Goal: Task Accomplishment & Management: Understand process/instructions

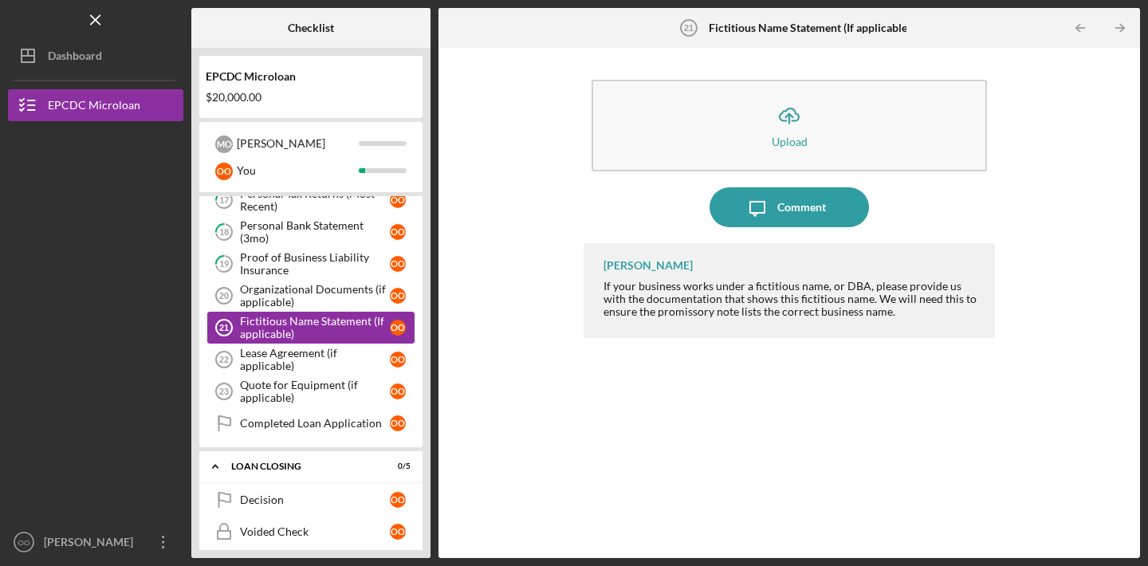
scroll to position [515, 0]
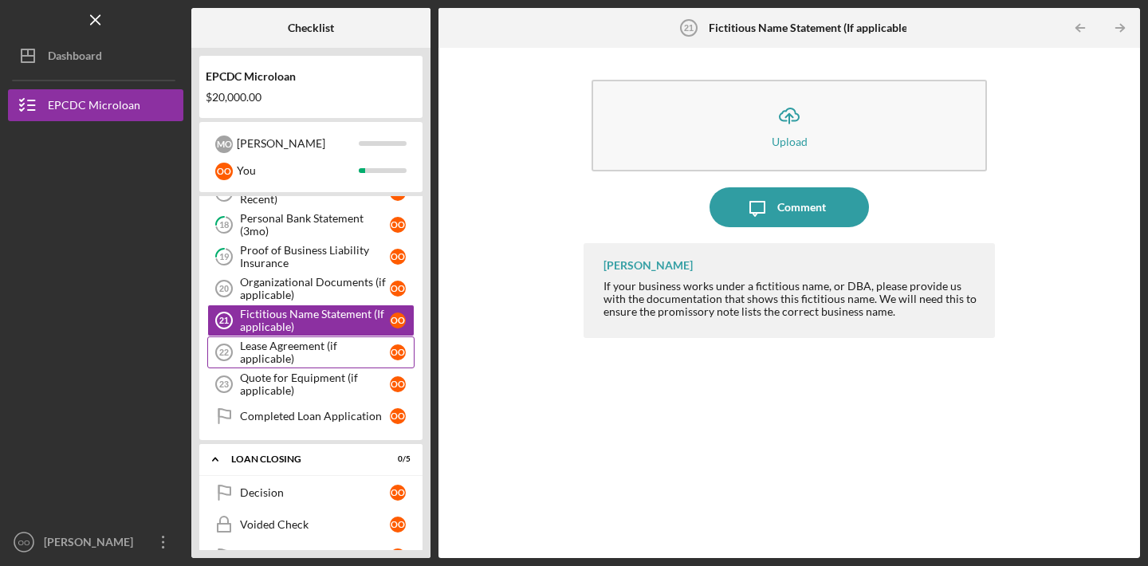
click at [297, 360] on div "Lease Agreement (if applicable)" at bounding box center [315, 353] width 150 height 26
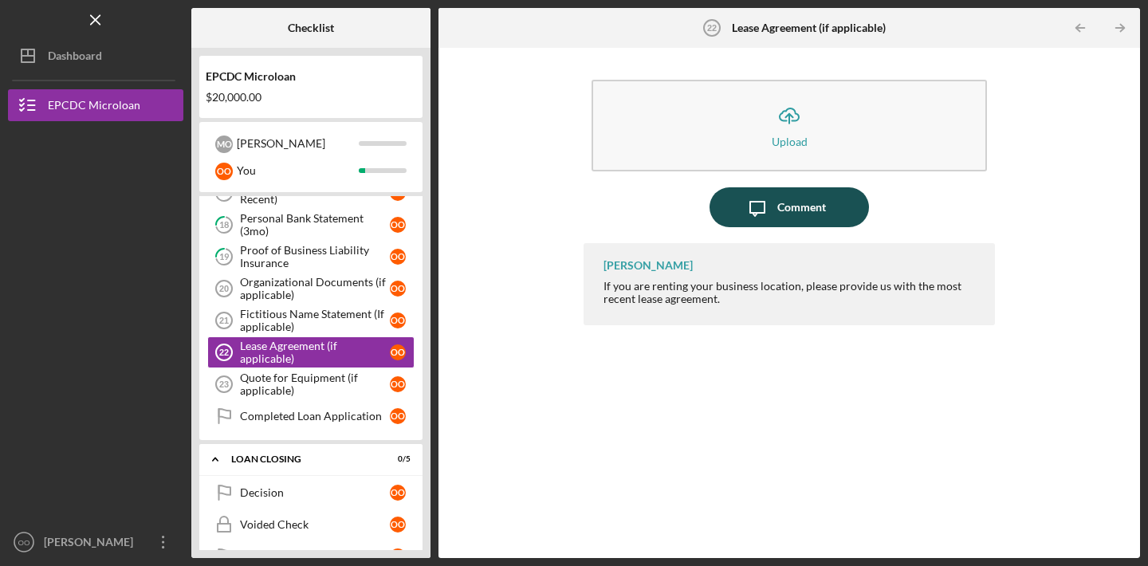
click at [769, 211] on icon "Icon/Message" at bounding box center [758, 207] width 40 height 40
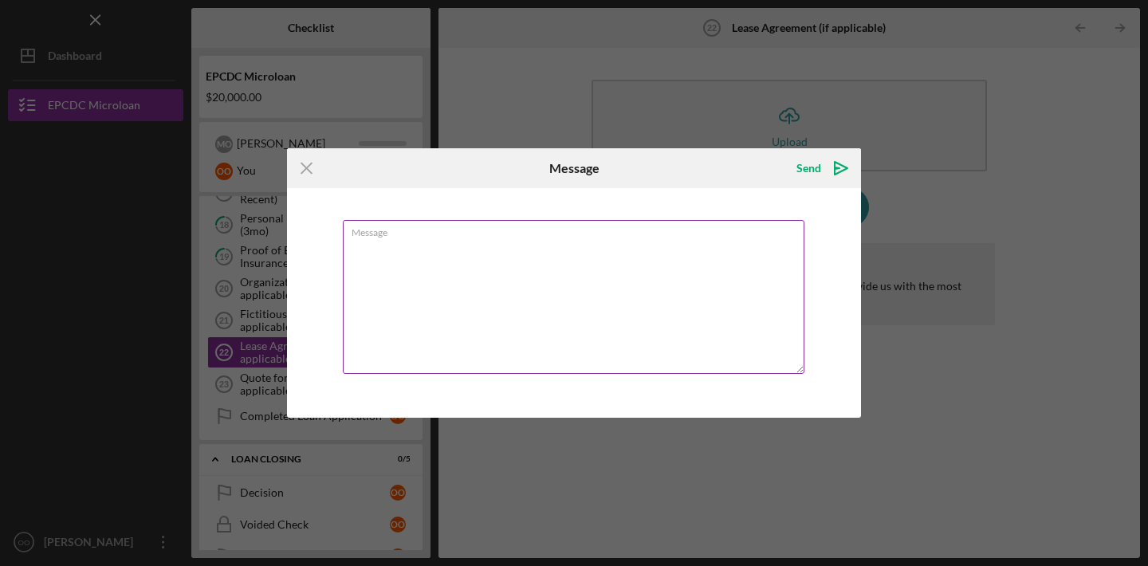
click at [629, 249] on textarea "Message" at bounding box center [574, 297] width 462 height 154
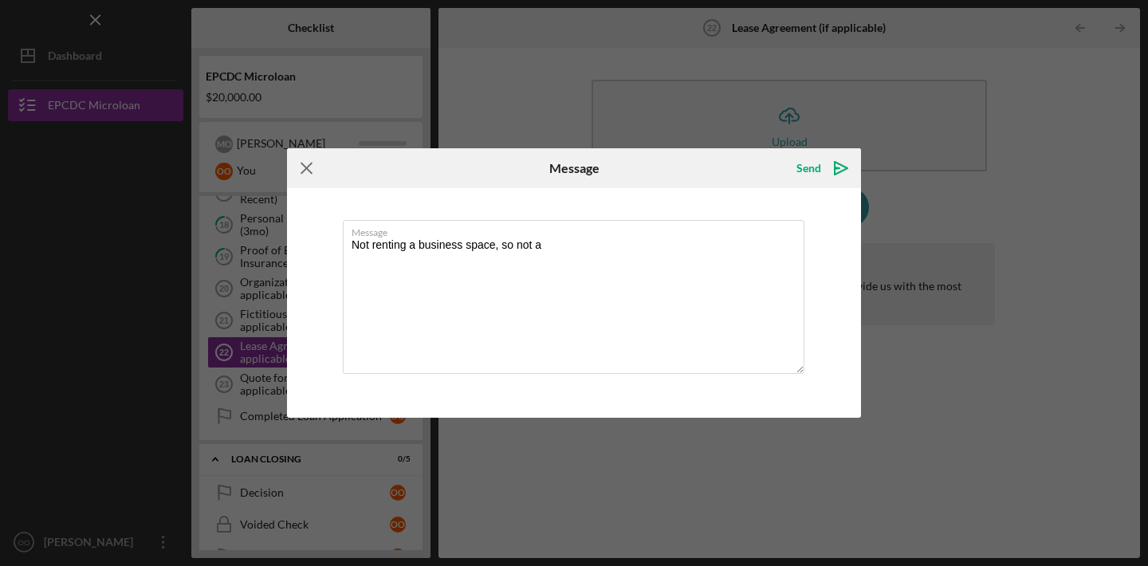
type textarea "Not renting a business space, so not a"
click at [298, 163] on icon "Icon/Menu Close" at bounding box center [307, 168] width 40 height 40
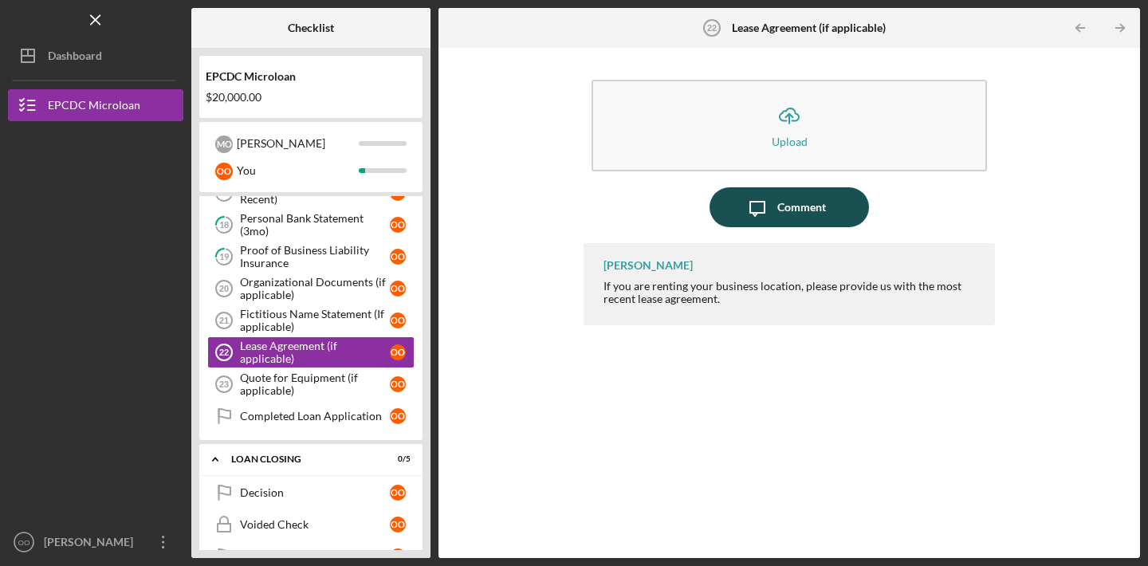
click at [762, 218] on icon "Icon/Message" at bounding box center [758, 207] width 40 height 40
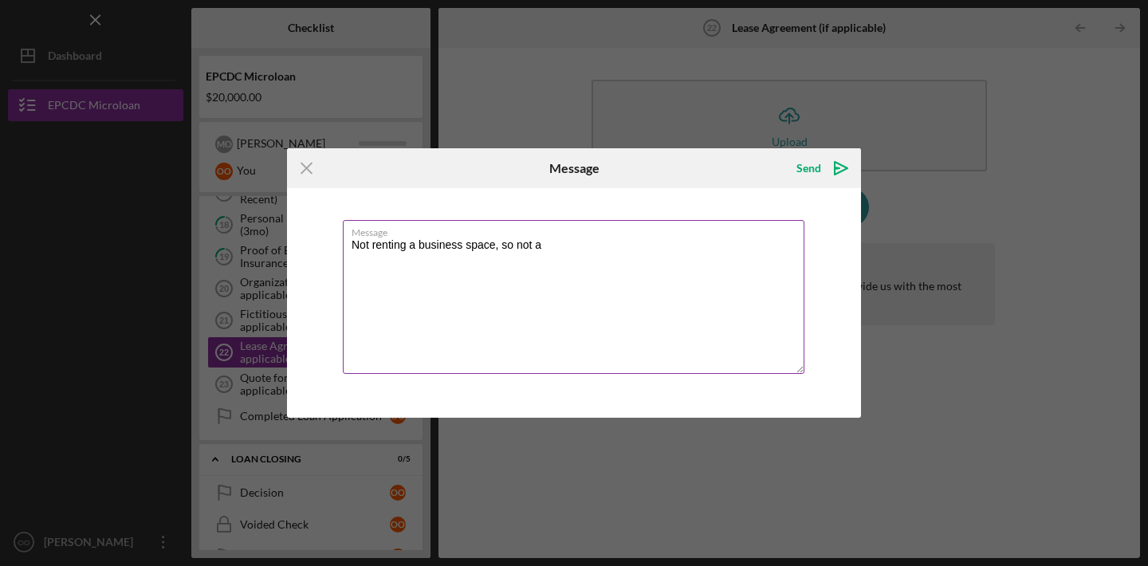
click at [635, 246] on textarea "Not renting a business space, so not a" at bounding box center [574, 297] width 462 height 154
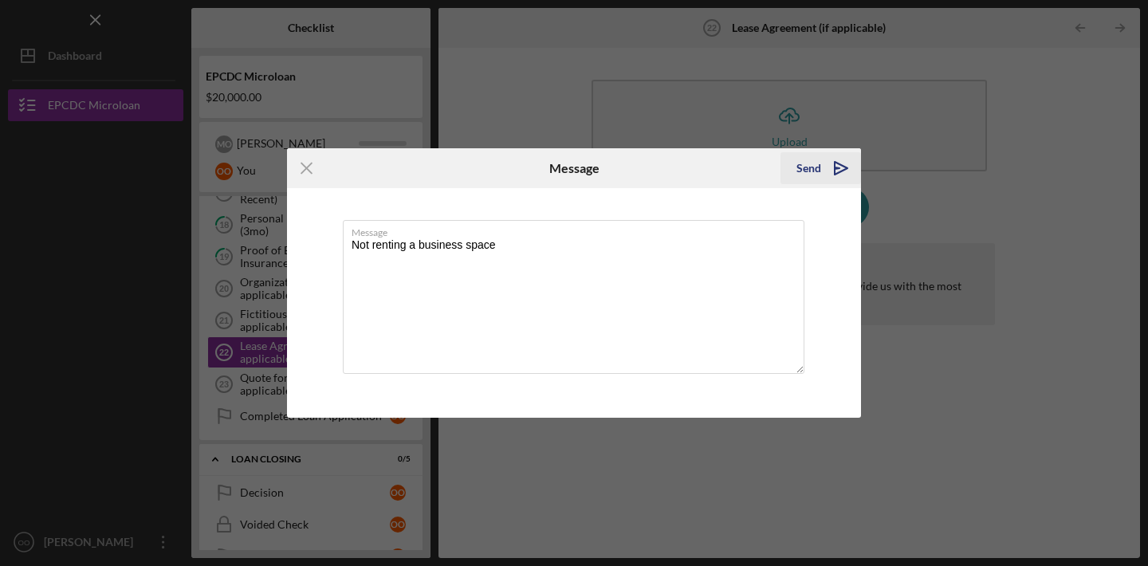
type textarea "Not renting a business space"
click at [827, 178] on icon "Icon/icon-invite-send" at bounding box center [841, 168] width 40 height 40
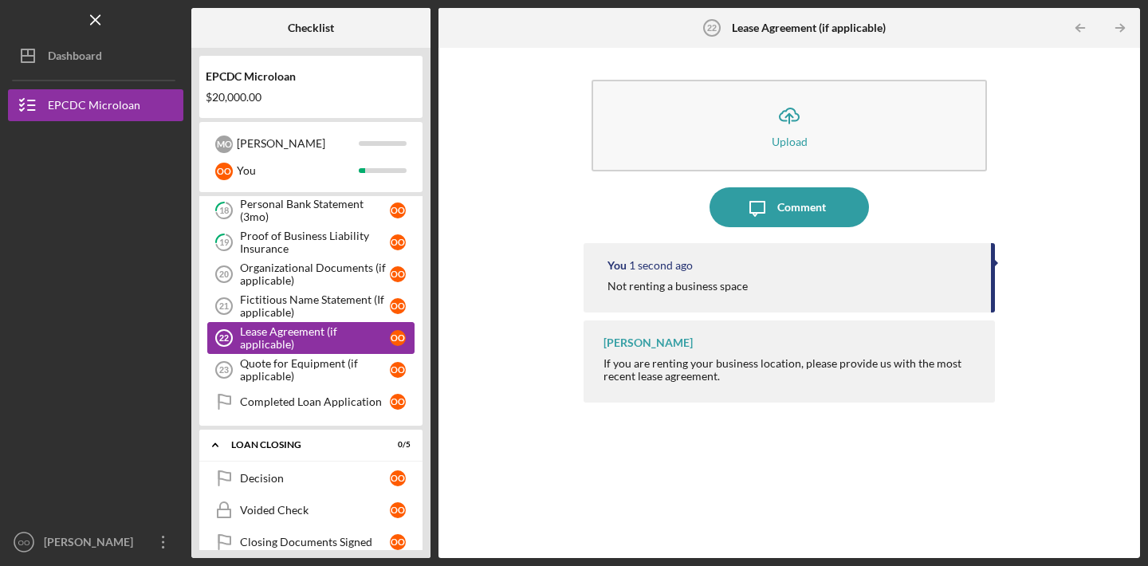
scroll to position [538, 0]
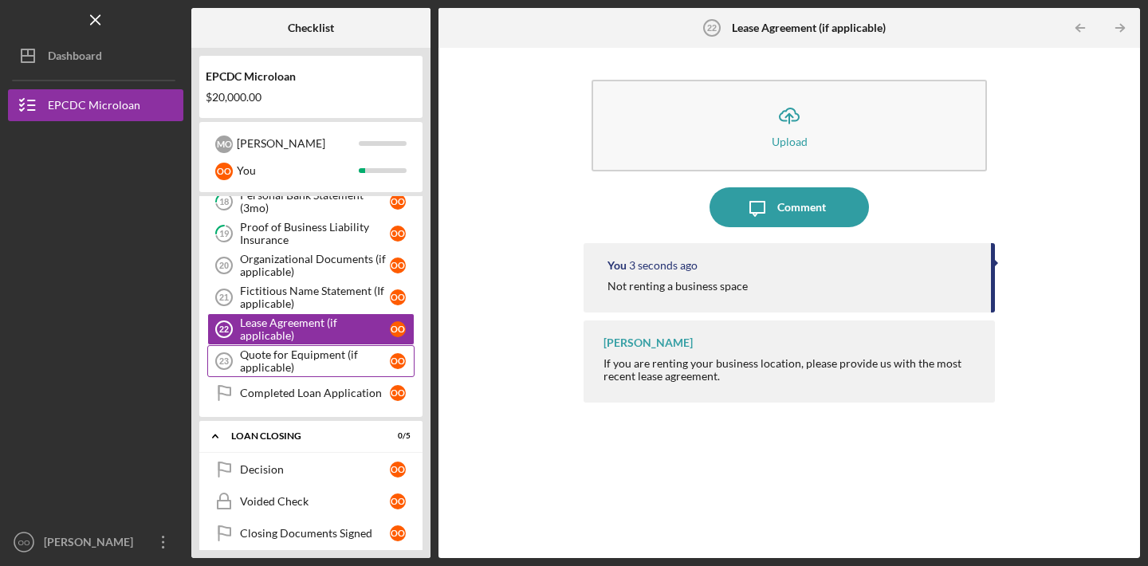
click at [313, 364] on div "Quote for Equipment (if applicable)" at bounding box center [315, 361] width 150 height 26
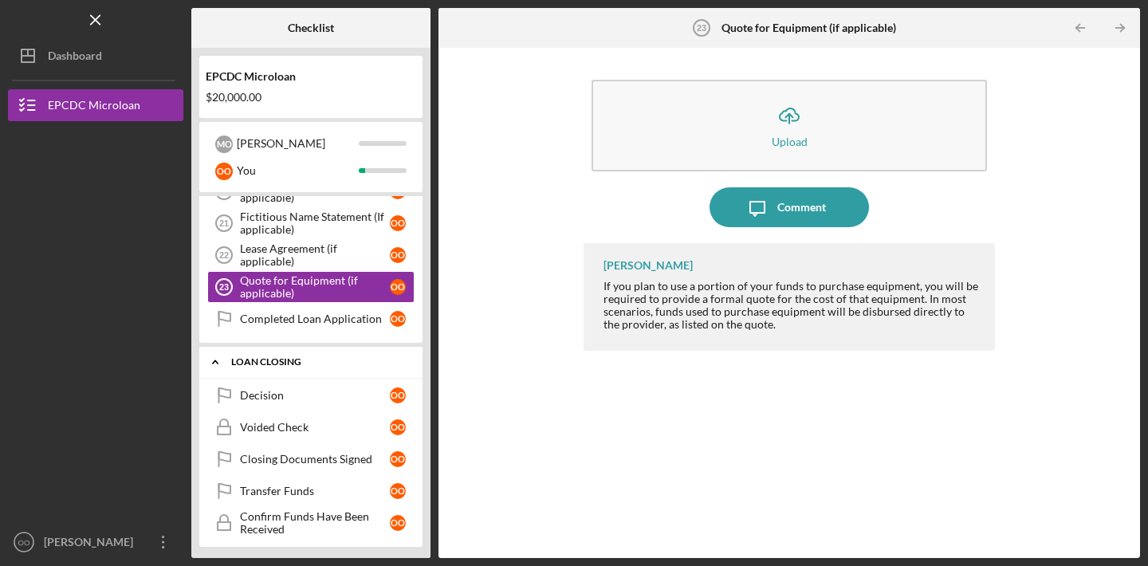
scroll to position [617, 0]
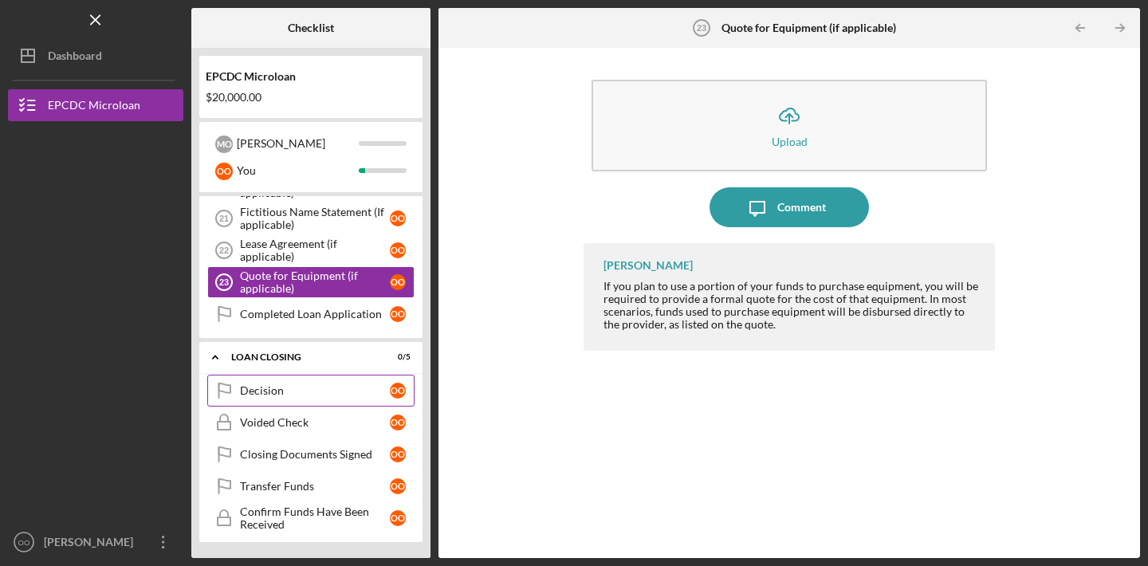
click at [288, 395] on div "Decision" at bounding box center [315, 390] width 150 height 13
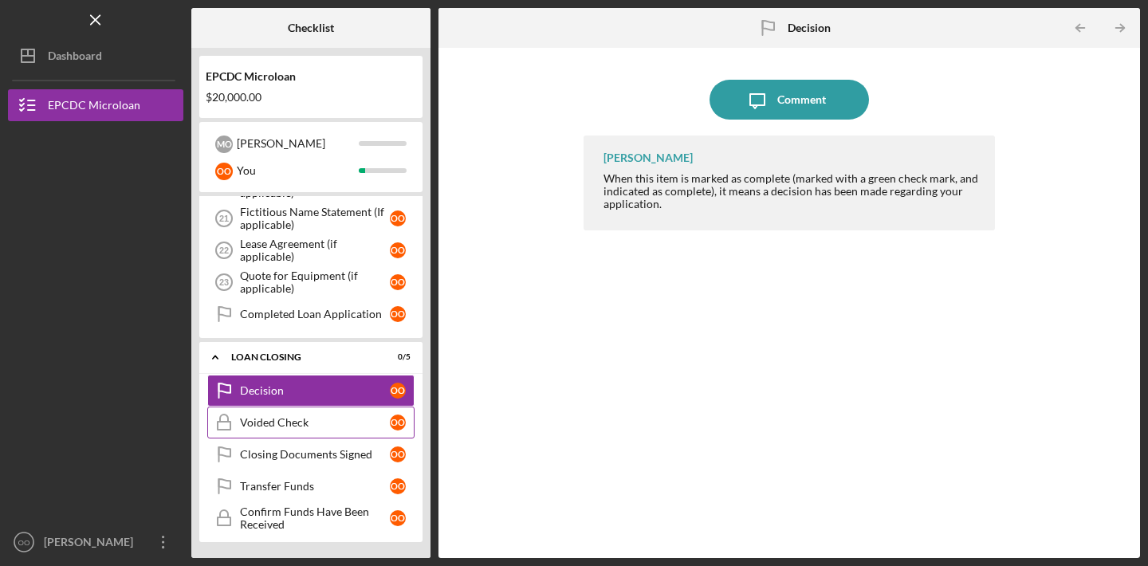
click at [313, 430] on link "Voided Check Voided Check o O" at bounding box center [310, 423] width 207 height 32
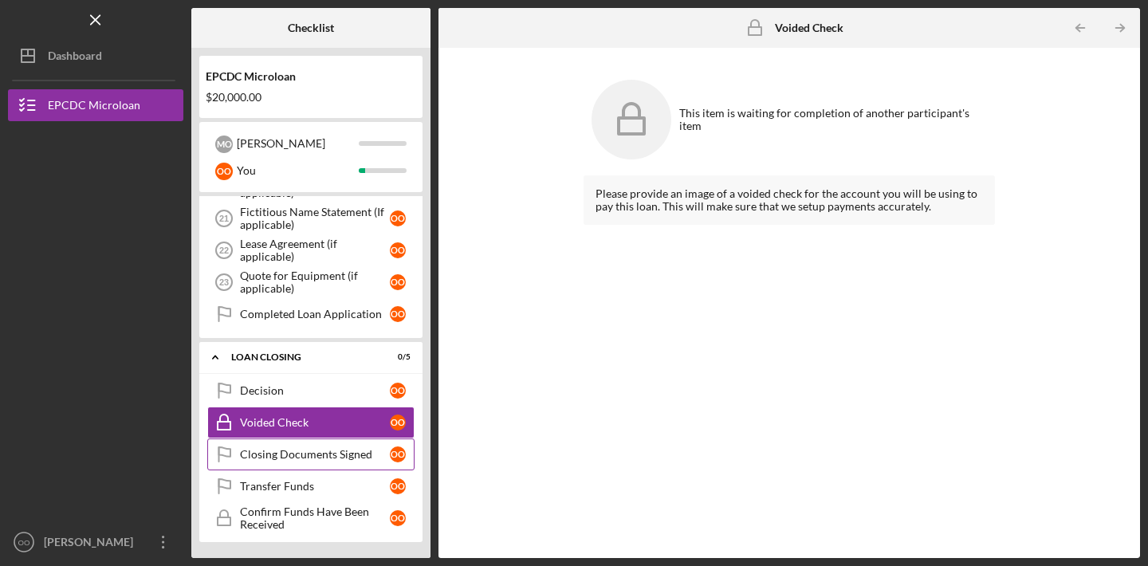
click at [311, 463] on link "Closing Documents Signed Closing Documents Signed o O" at bounding box center [310, 455] width 207 height 32
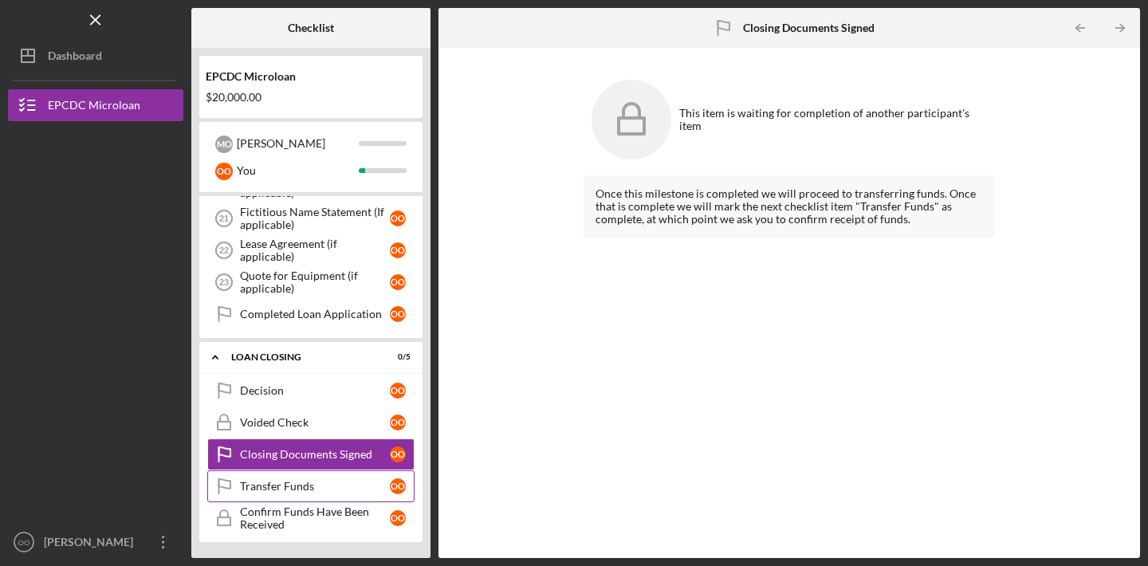
click at [310, 484] on div "Transfer Funds" at bounding box center [315, 486] width 150 height 13
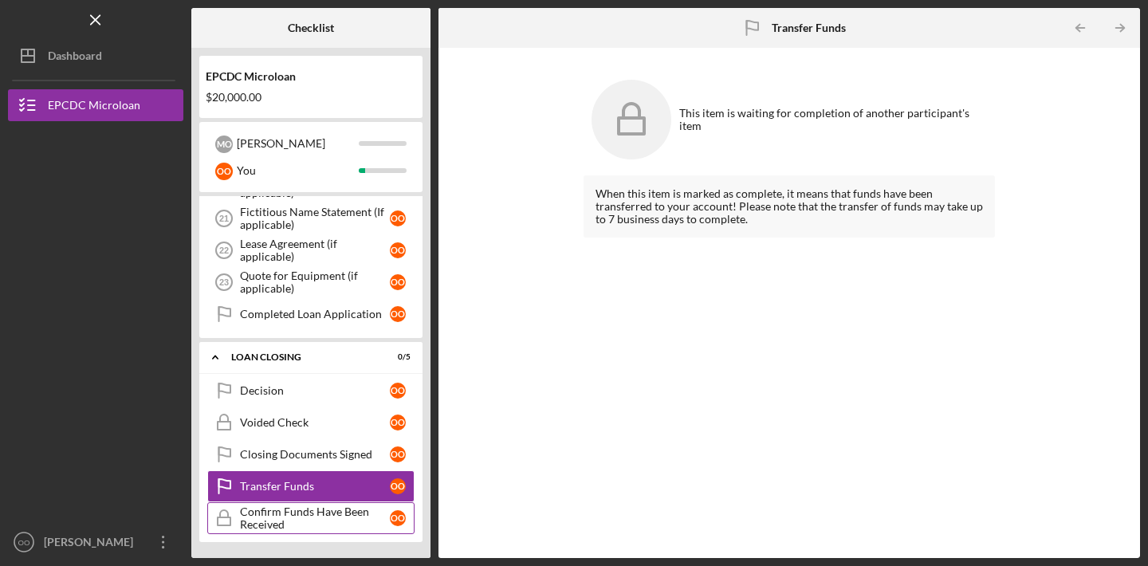
click at [312, 515] on div "Confirm Funds Have Been Received" at bounding box center [315, 519] width 150 height 26
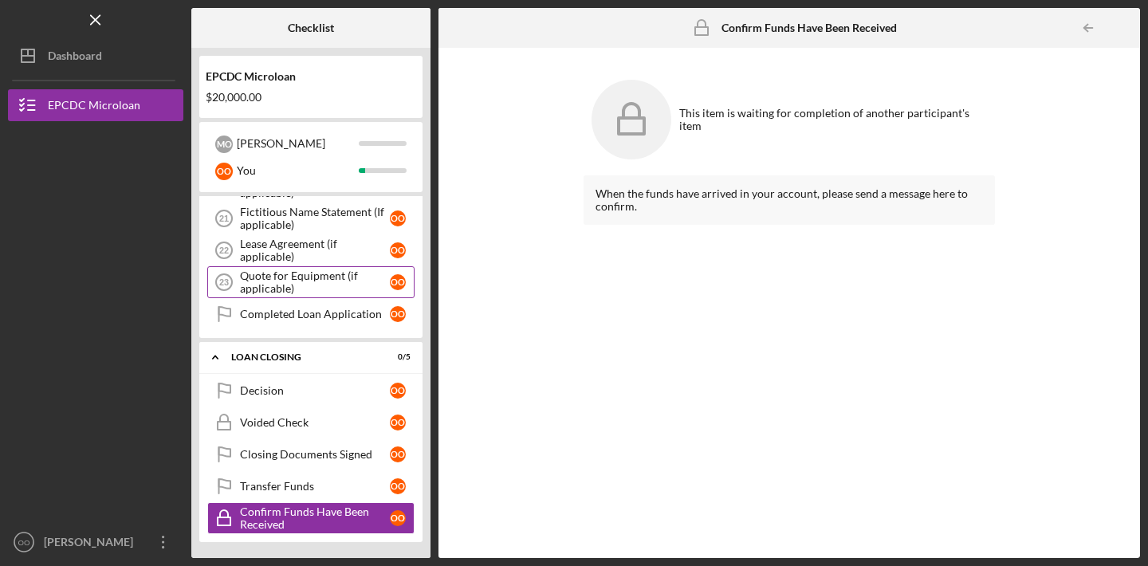
click at [313, 281] on div "Quote for Equipment (if applicable)" at bounding box center [315, 283] width 150 height 26
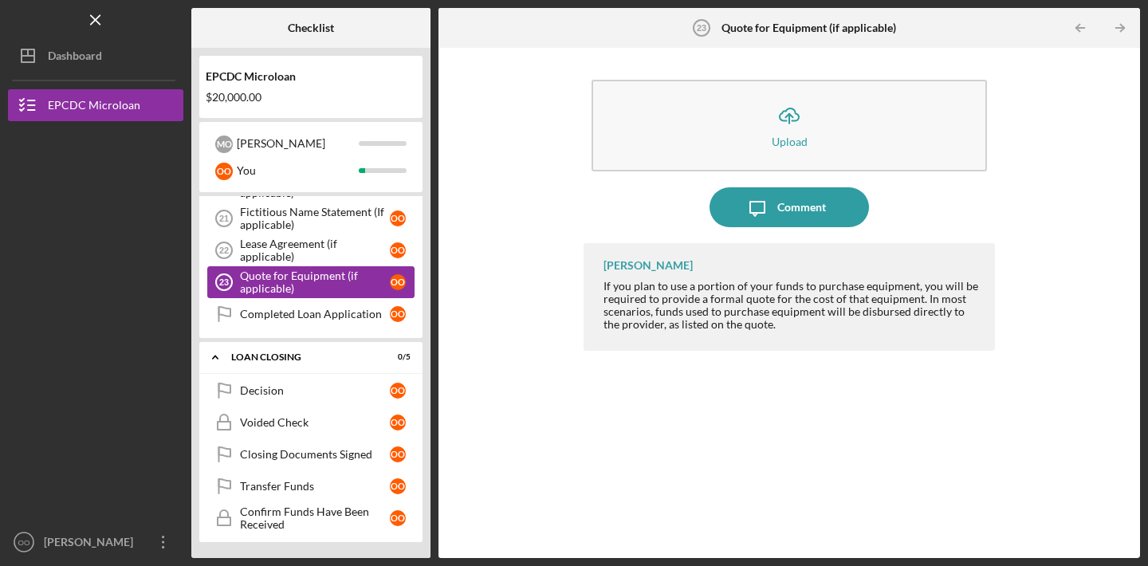
scroll to position [596, 0]
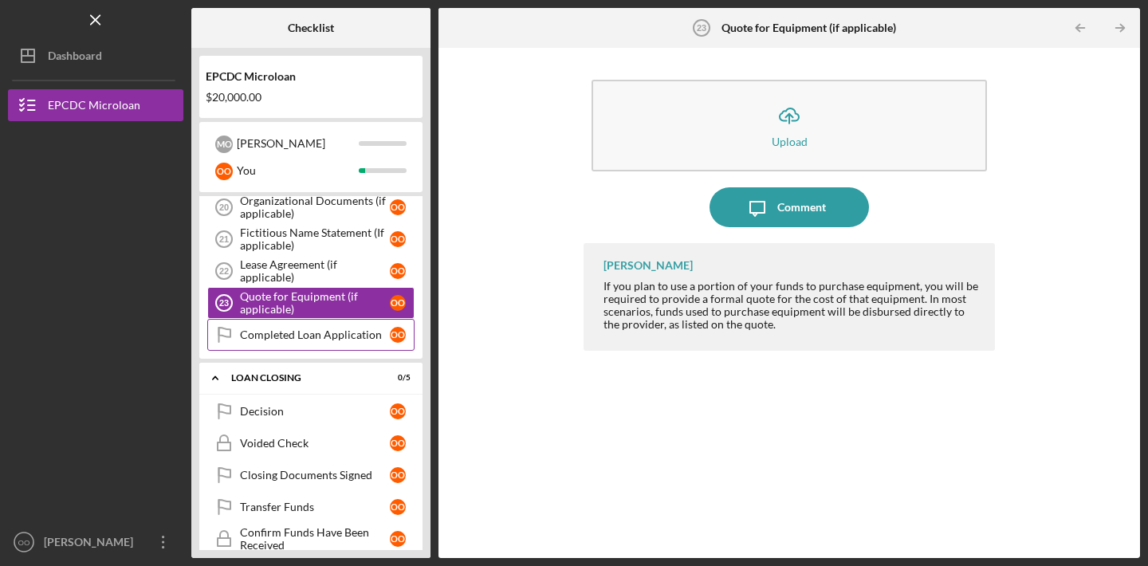
click at [313, 326] on link "Completed Loan Application Completed Loan Application o O" at bounding box center [310, 335] width 207 height 32
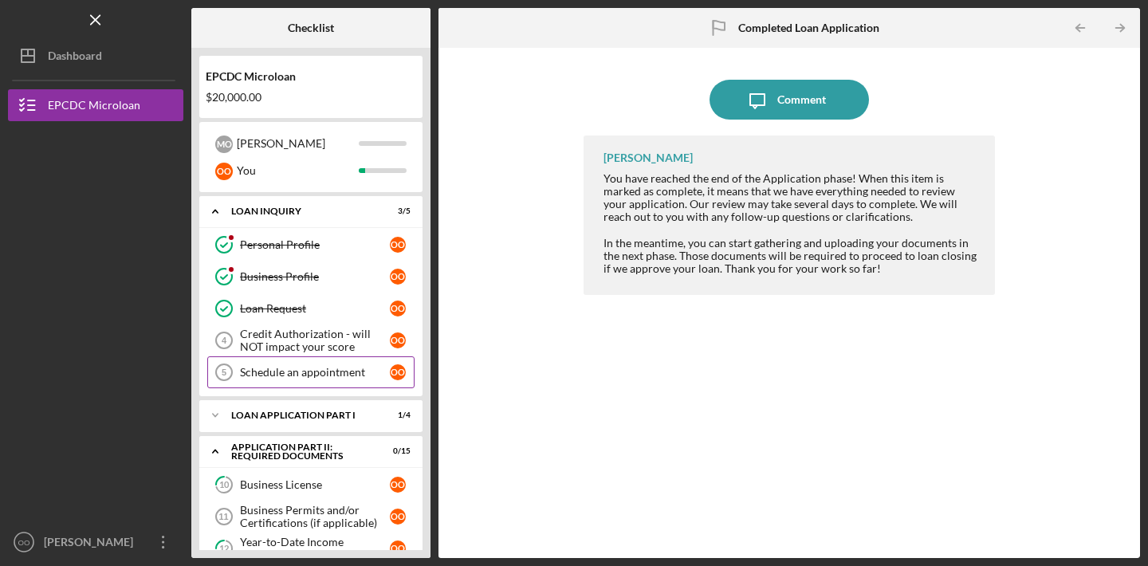
click at [286, 372] on div "Schedule an appointment" at bounding box center [315, 372] width 150 height 13
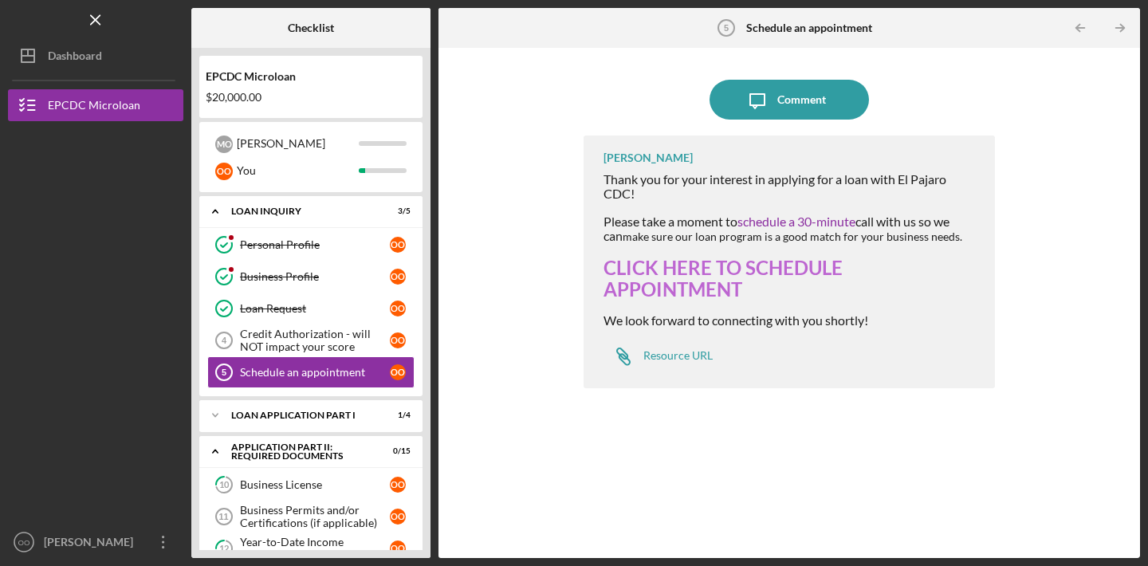
click at [699, 293] on link "CLICK HERE TO SCHEDULE APPOINTMENT" at bounding box center [723, 278] width 239 height 45
